Goal: Transaction & Acquisition: Purchase product/service

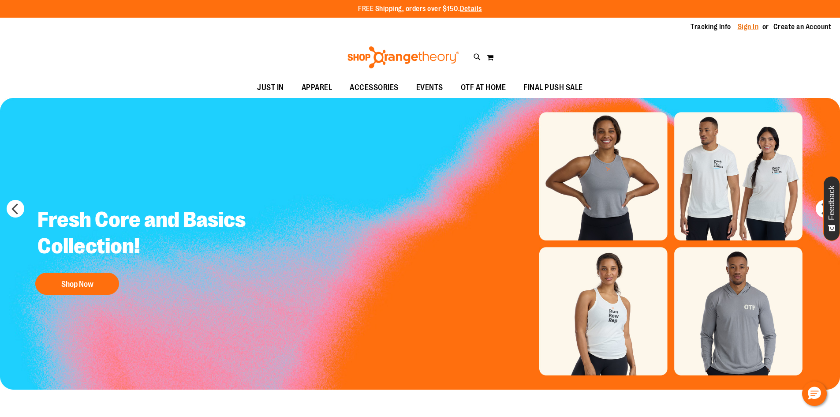
click at [752, 23] on link "Sign In" at bounding box center [748, 27] width 21 height 10
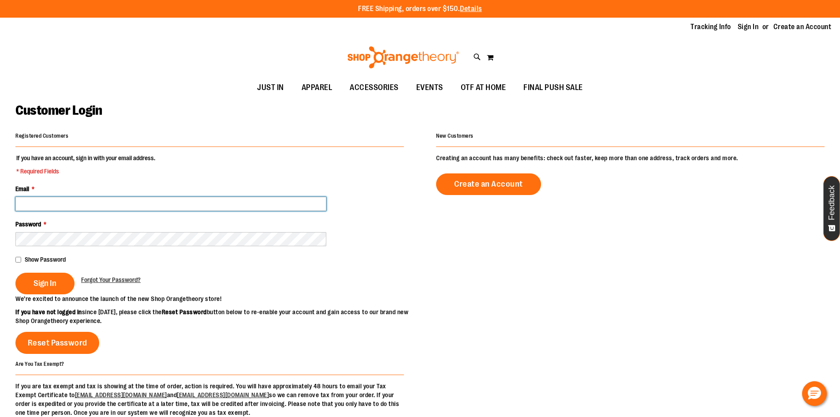
click at [61, 201] on input "Email *" at bounding box center [170, 204] width 311 height 14
type input "**********"
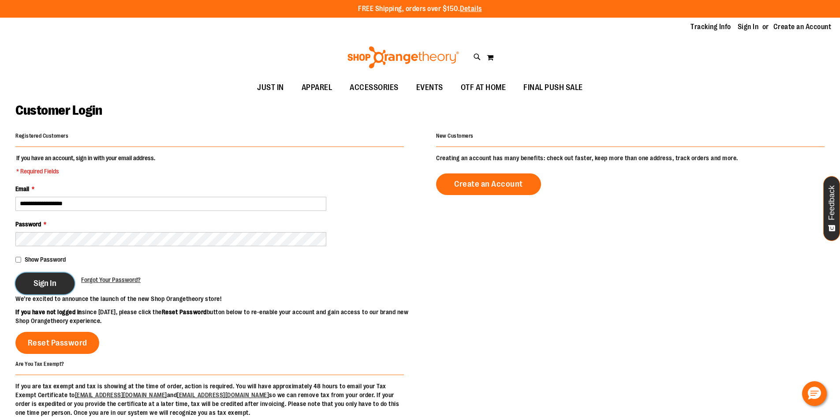
click at [40, 291] on button "Sign In" at bounding box center [44, 283] width 59 height 22
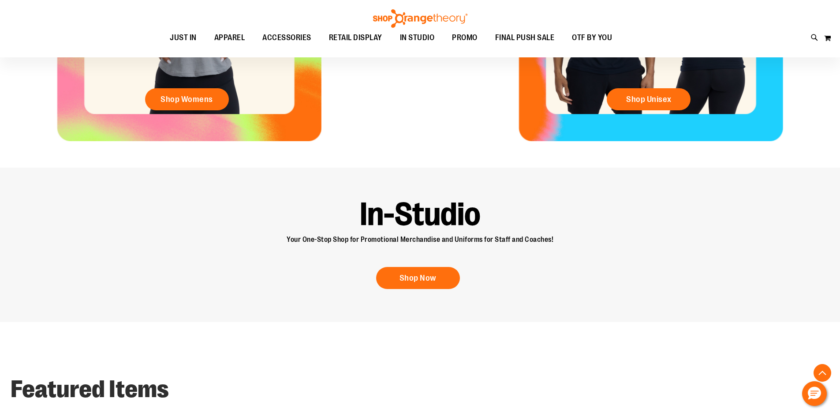
scroll to position [495, 0]
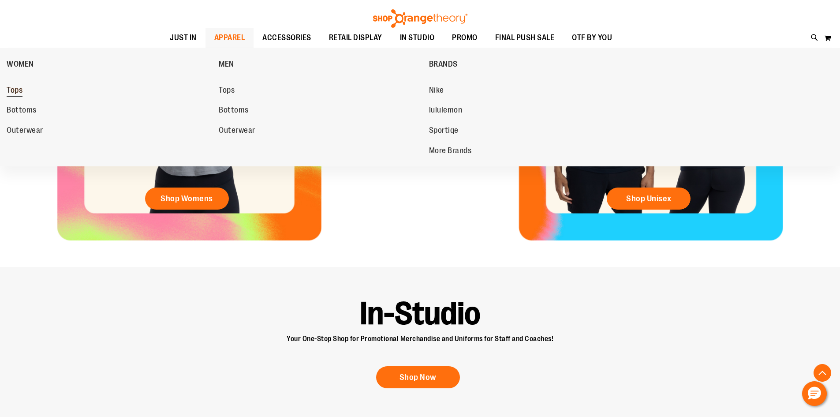
click at [22, 91] on span "Tops" at bounding box center [15, 91] width 16 height 11
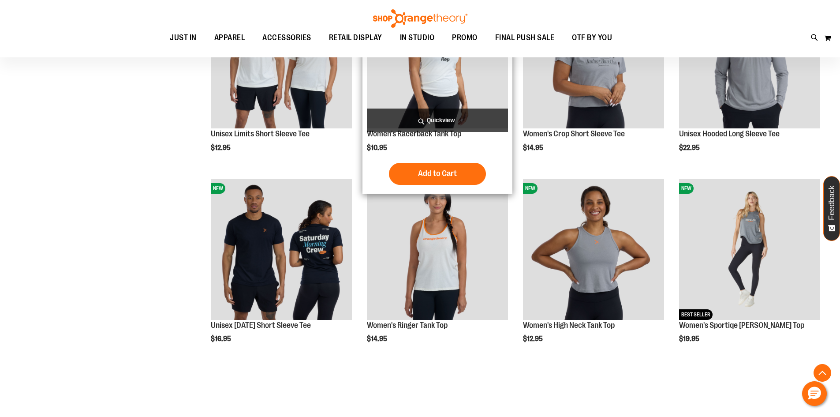
scroll to position [440, 0]
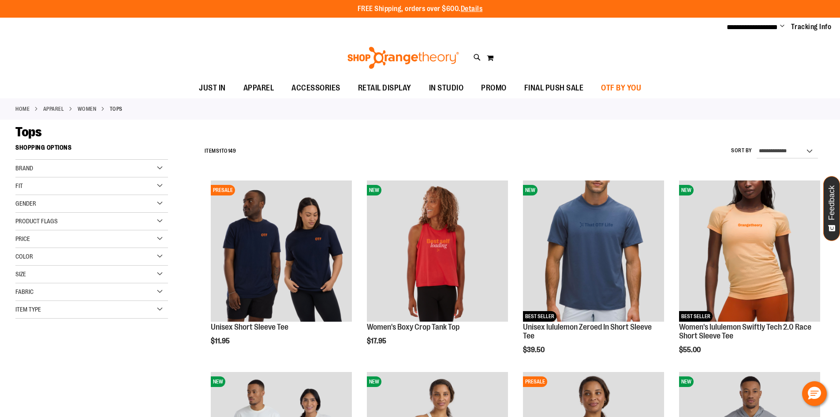
click at [634, 91] on span "OTF BY YOU" at bounding box center [621, 88] width 40 height 20
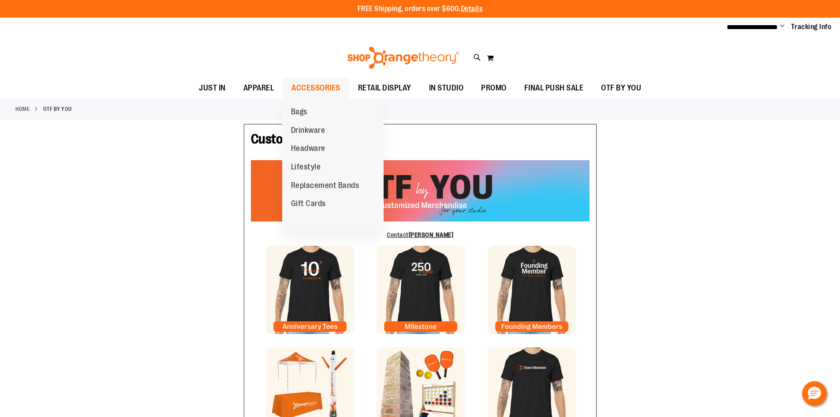
type input "*****"
type input "***"
type input "**********"
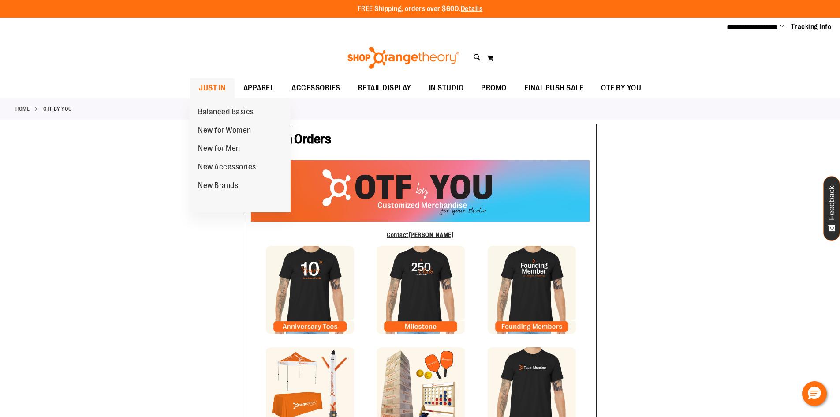
click at [211, 84] on span "JUST IN" at bounding box center [212, 88] width 27 height 20
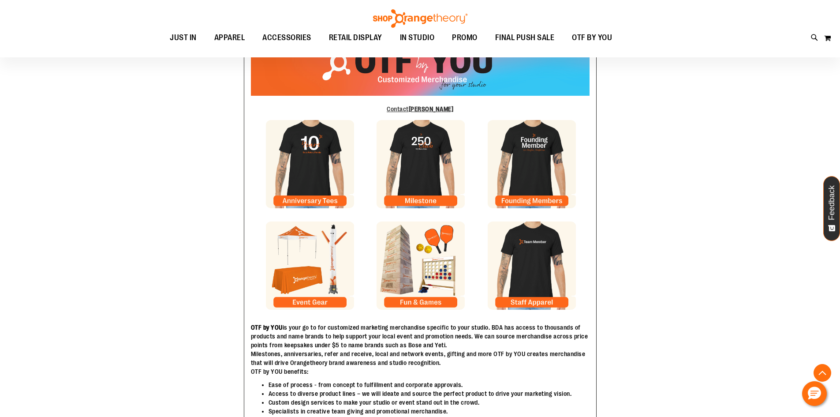
scroll to position [222, 0]
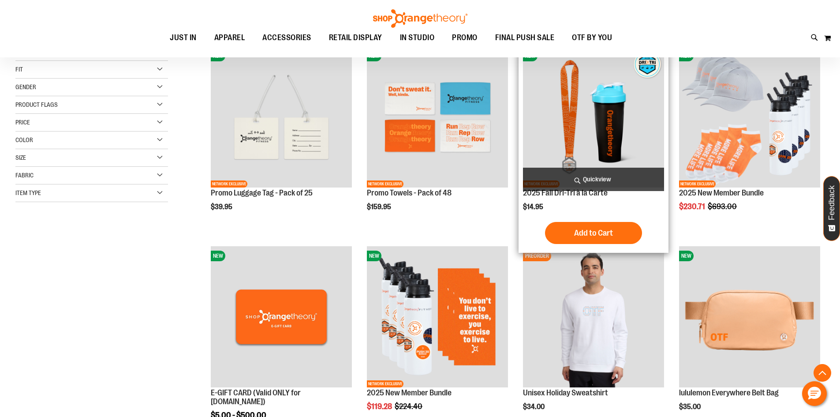
scroll to position [442, 0]
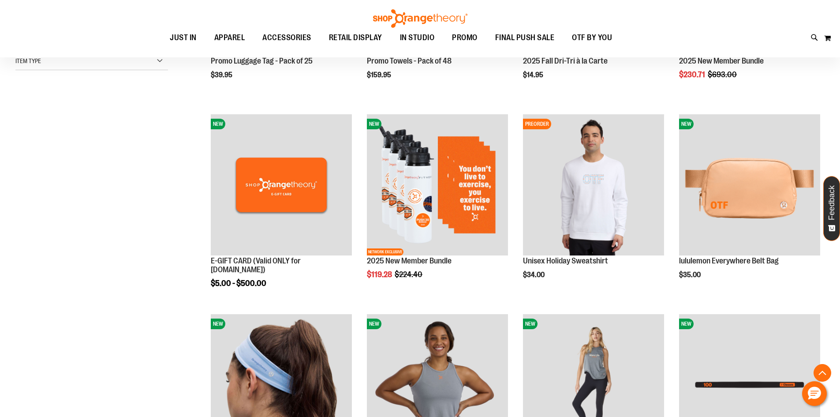
scroll to position [265, 0]
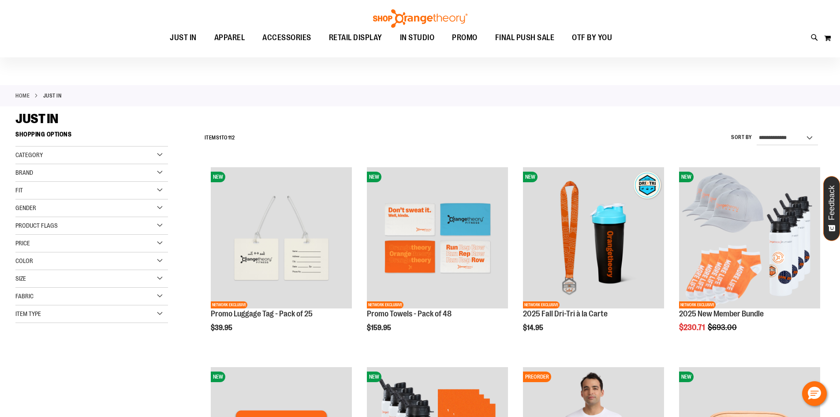
scroll to position [1, 0]
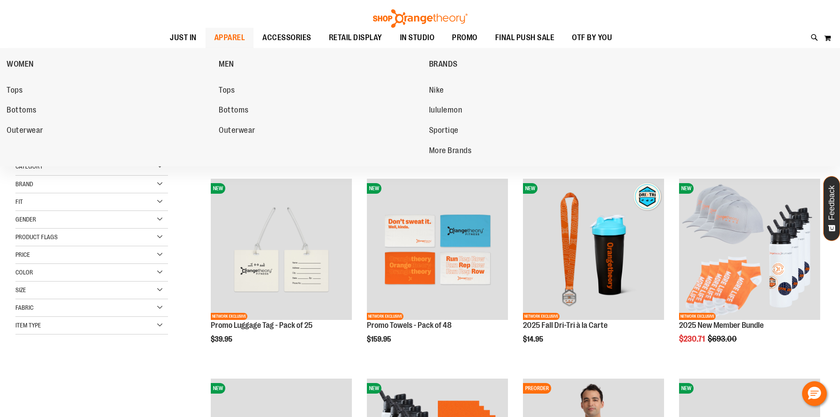
click at [237, 38] on span "APPAREL" at bounding box center [229, 38] width 31 height 20
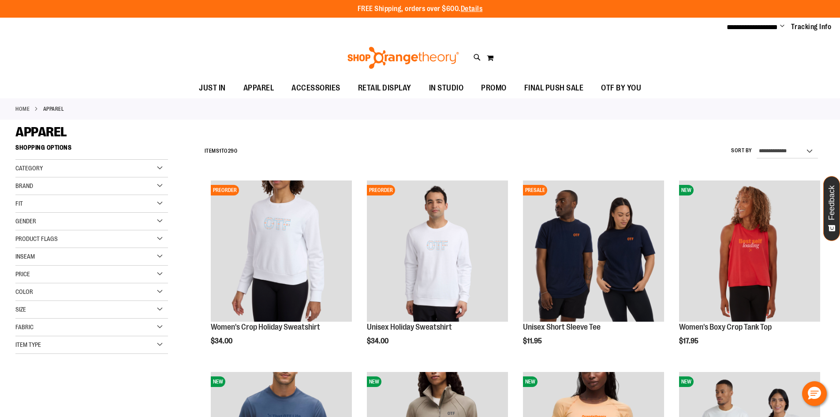
click at [387, 58] on img at bounding box center [403, 58] width 114 height 22
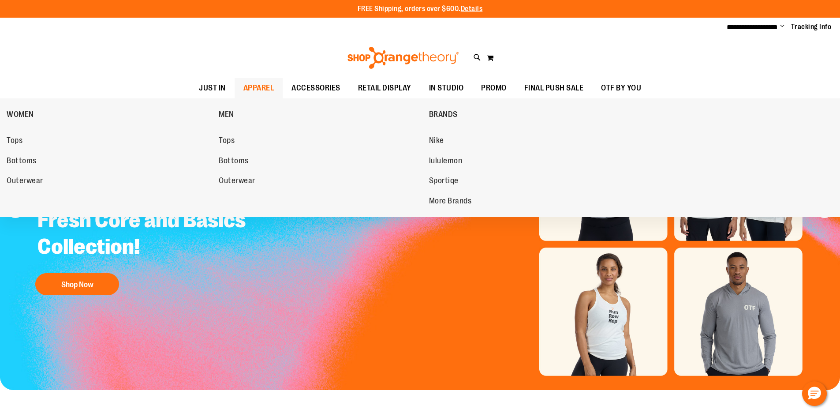
click at [4, 138] on div "WOMEN Tops Bottoms Outerwear MEN Tops Bottoms Outerwear BRANDS Nike lululemon S…" at bounding box center [420, 157] width 840 height 119
click at [16, 139] on span "Tops" at bounding box center [15, 141] width 16 height 11
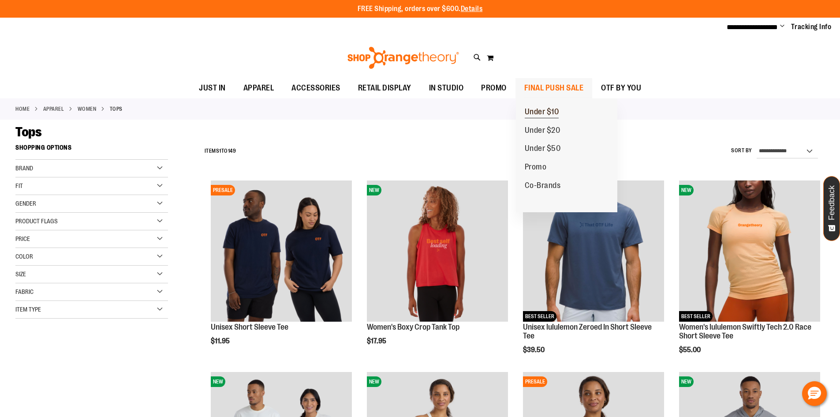
click at [538, 110] on span "Under $10" at bounding box center [542, 112] width 34 height 11
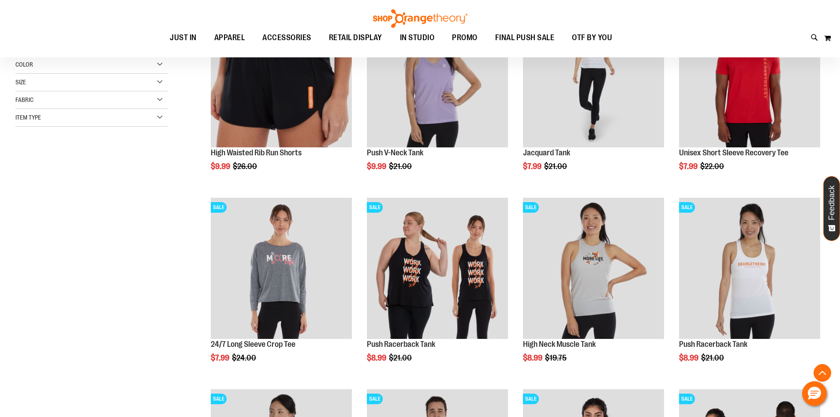
scroll to position [176, 0]
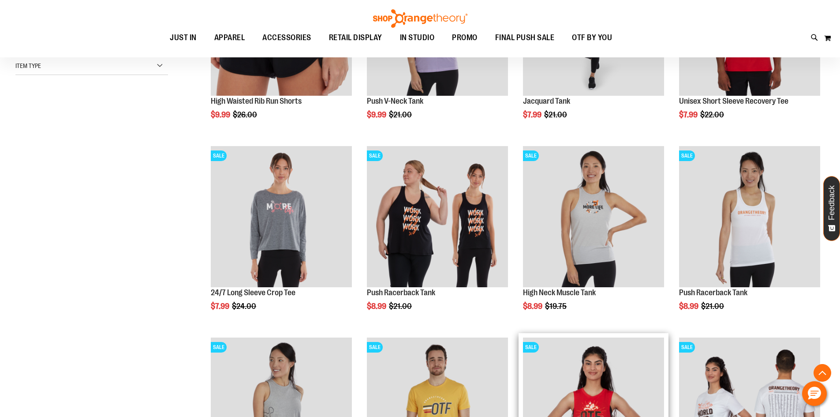
scroll to position [220, 0]
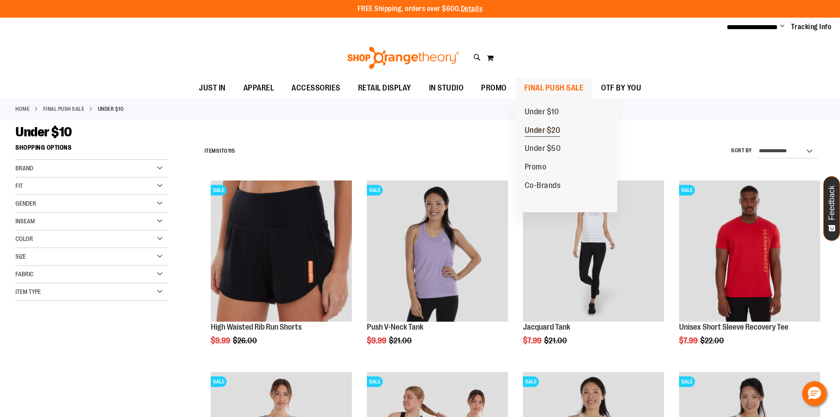
click at [547, 127] on span "Under $20" at bounding box center [543, 131] width 36 height 11
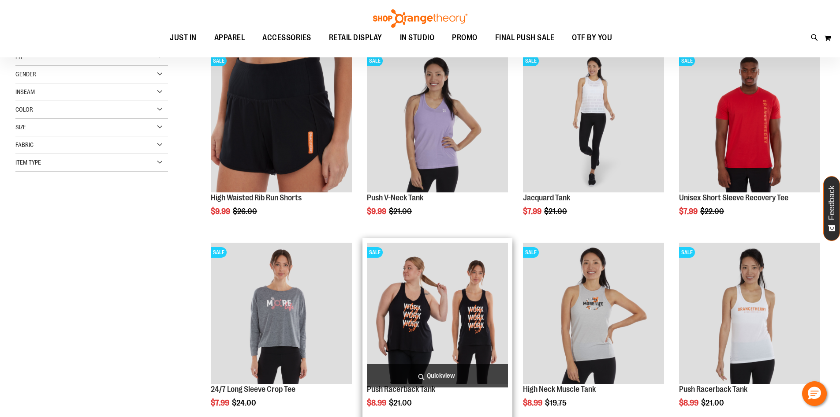
scroll to position [132, 0]
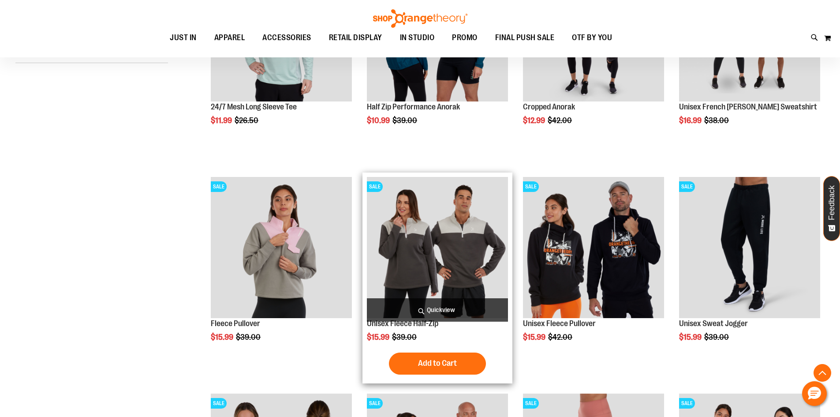
scroll to position [220, 0]
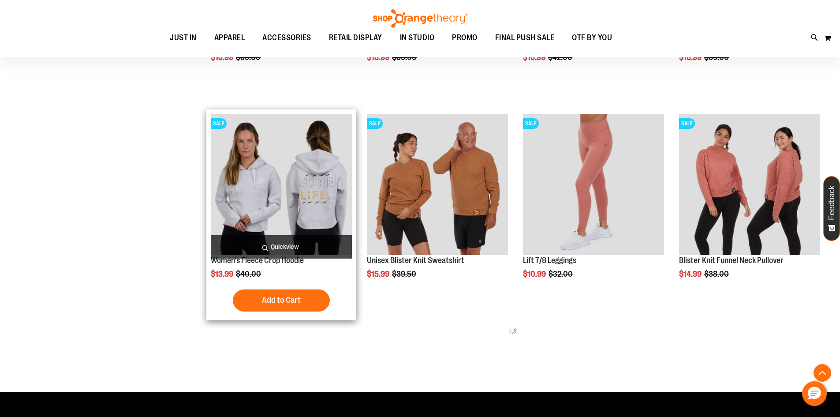
scroll to position [617, 0]
